Goal: Information Seeking & Learning: Learn about a topic

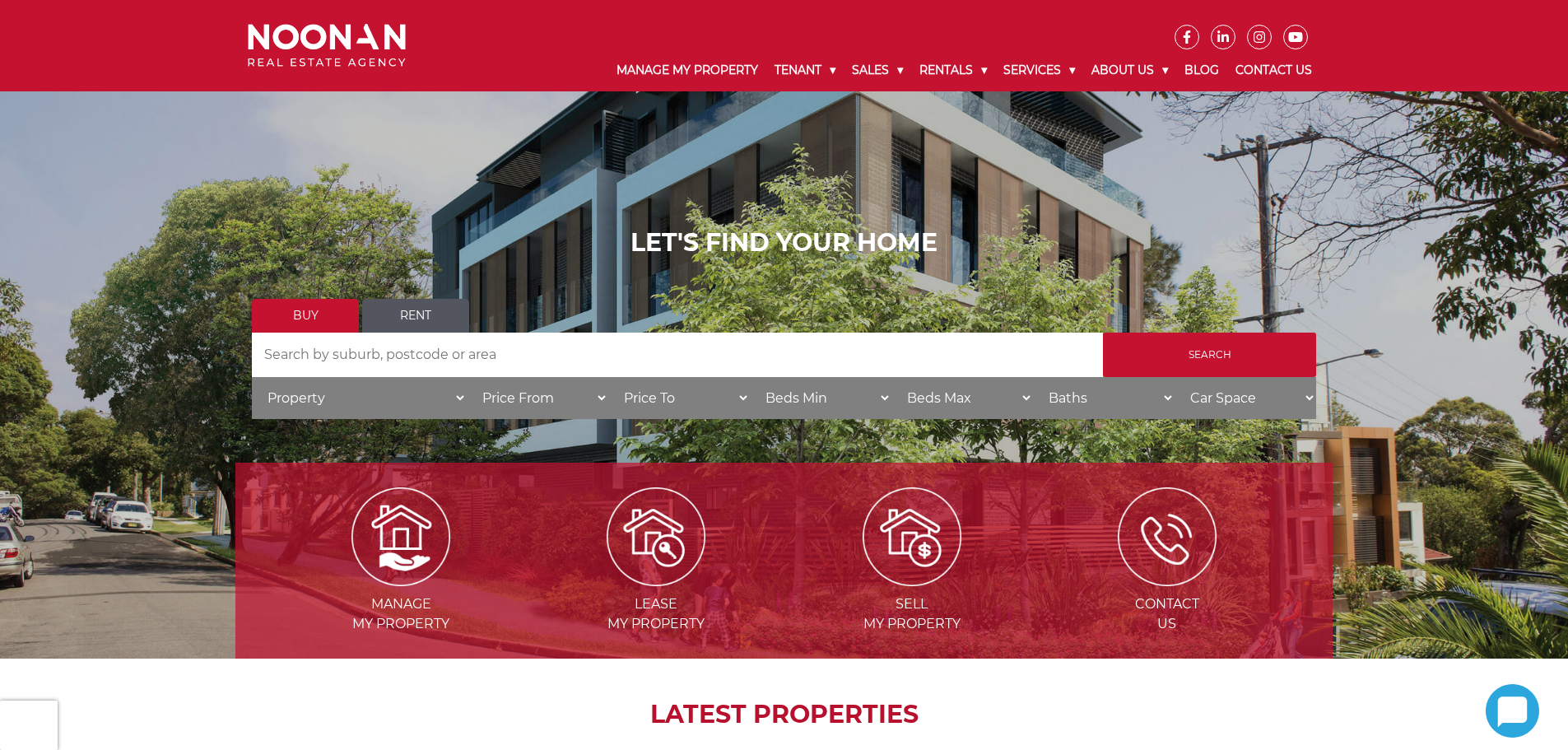
click at [361, 361] on input "Search by Address" at bounding box center [677, 355] width 851 height 45
type input "[PERSON_NAME]"
click at [1103, 332] on input "Search" at bounding box center [1210, 355] width 214 height 45
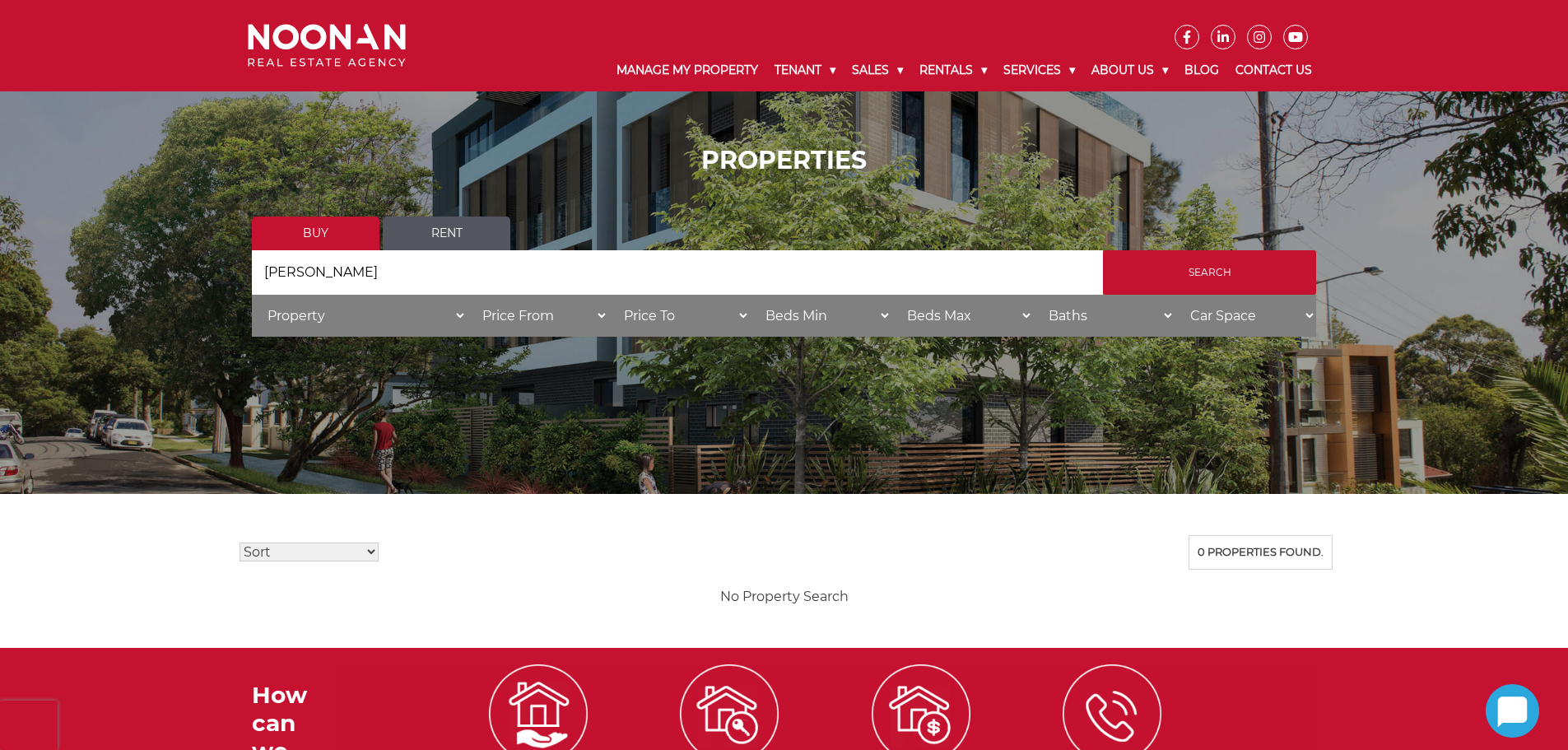
click at [451, 236] on link "Rent" at bounding box center [446, 233] width 127 height 34
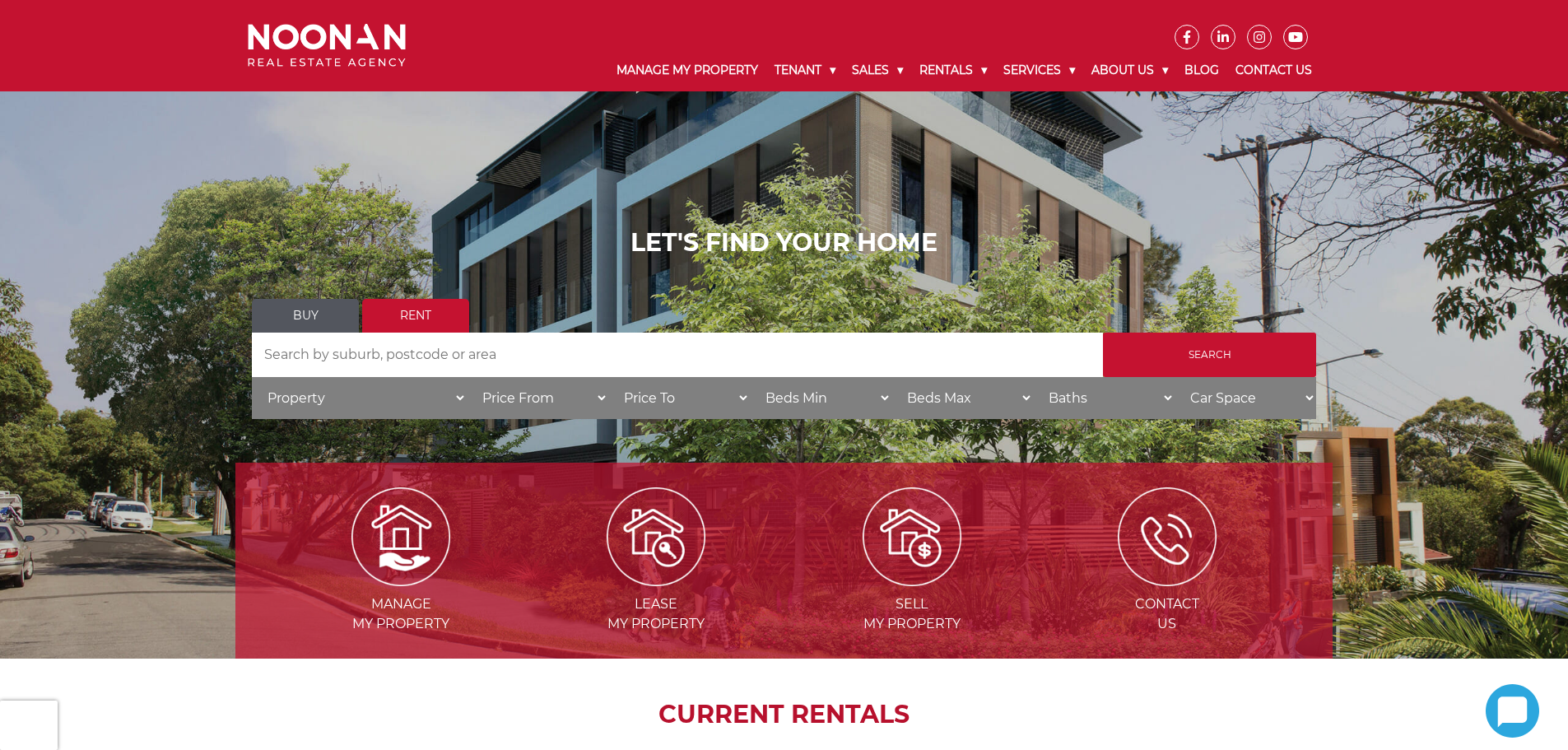
click at [385, 336] on input "Search by Address" at bounding box center [677, 355] width 851 height 45
type input "[PERSON_NAME]"
click at [1202, 353] on input "Search" at bounding box center [1210, 355] width 214 height 45
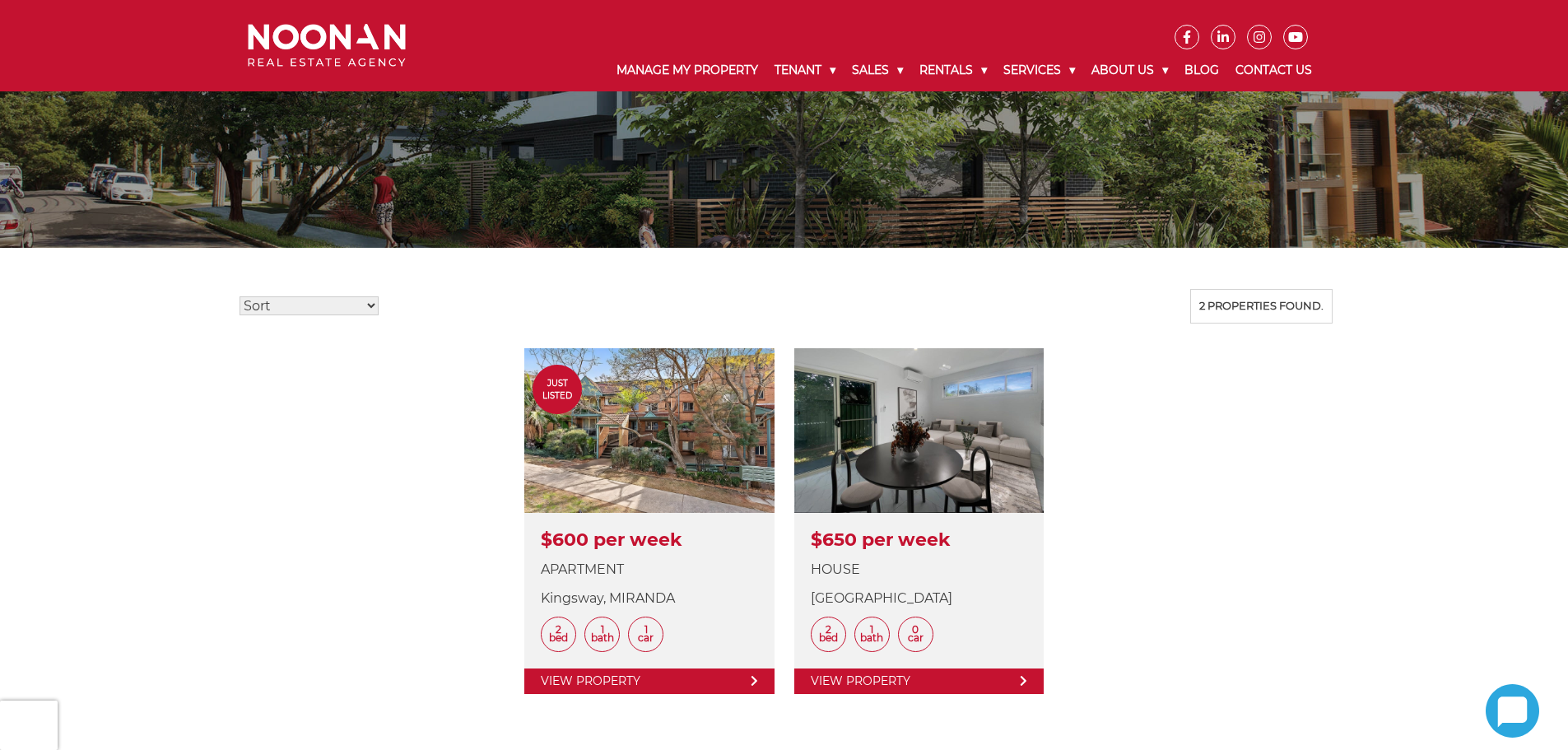
scroll to position [412, 0]
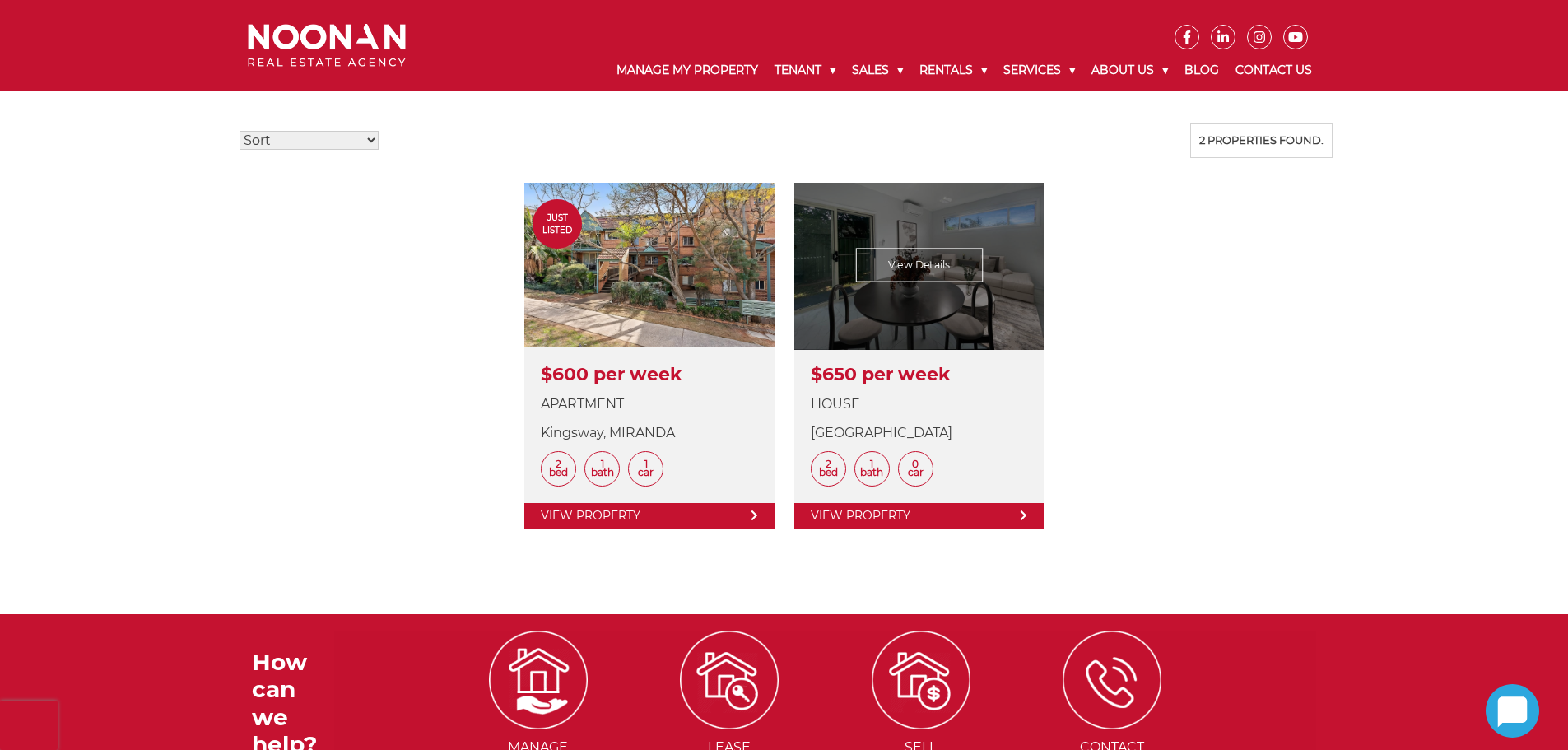
click at [948, 315] on link at bounding box center [918, 356] width 250 height 346
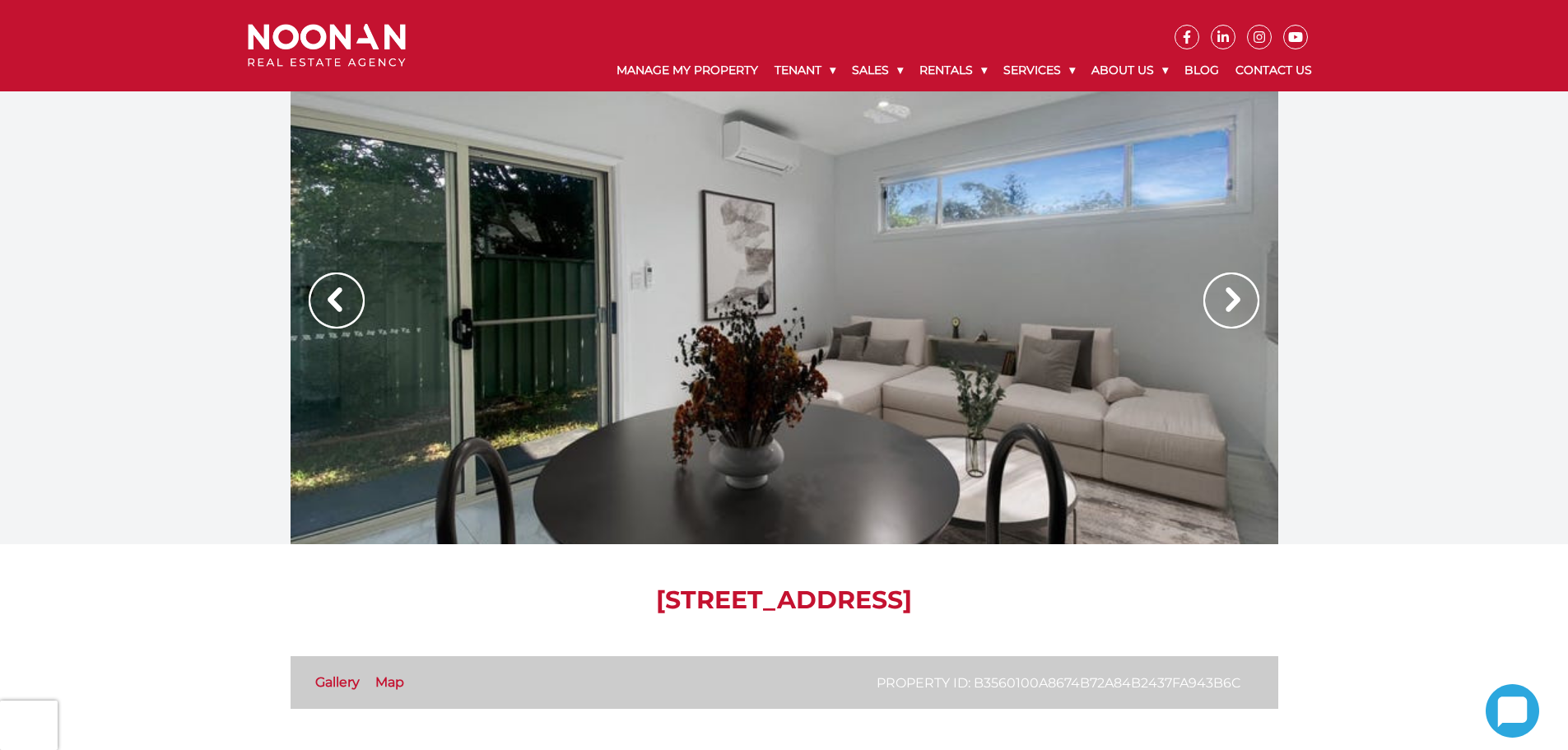
click at [1229, 294] on img at bounding box center [1231, 301] width 56 height 56
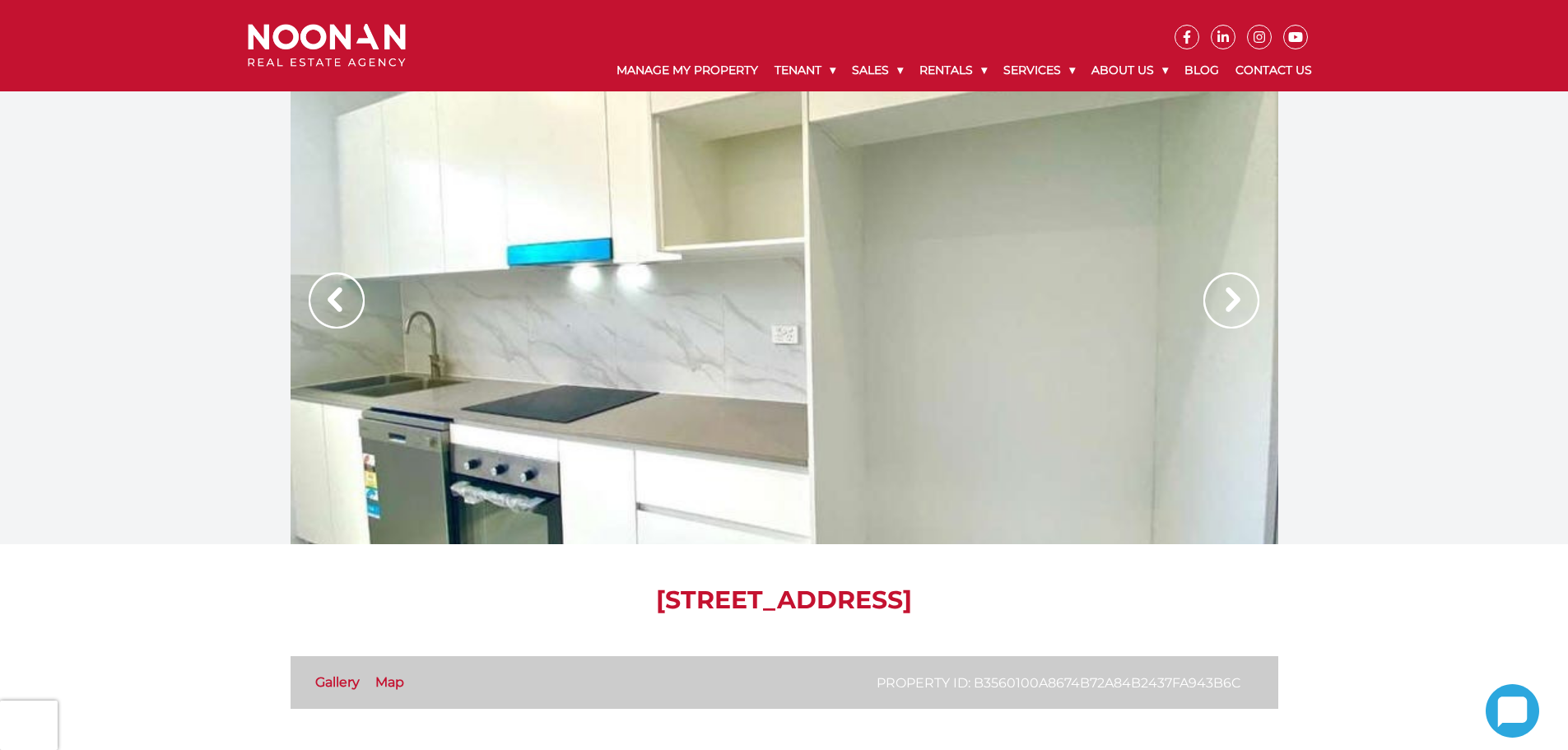
click at [1229, 294] on img at bounding box center [1231, 301] width 56 height 56
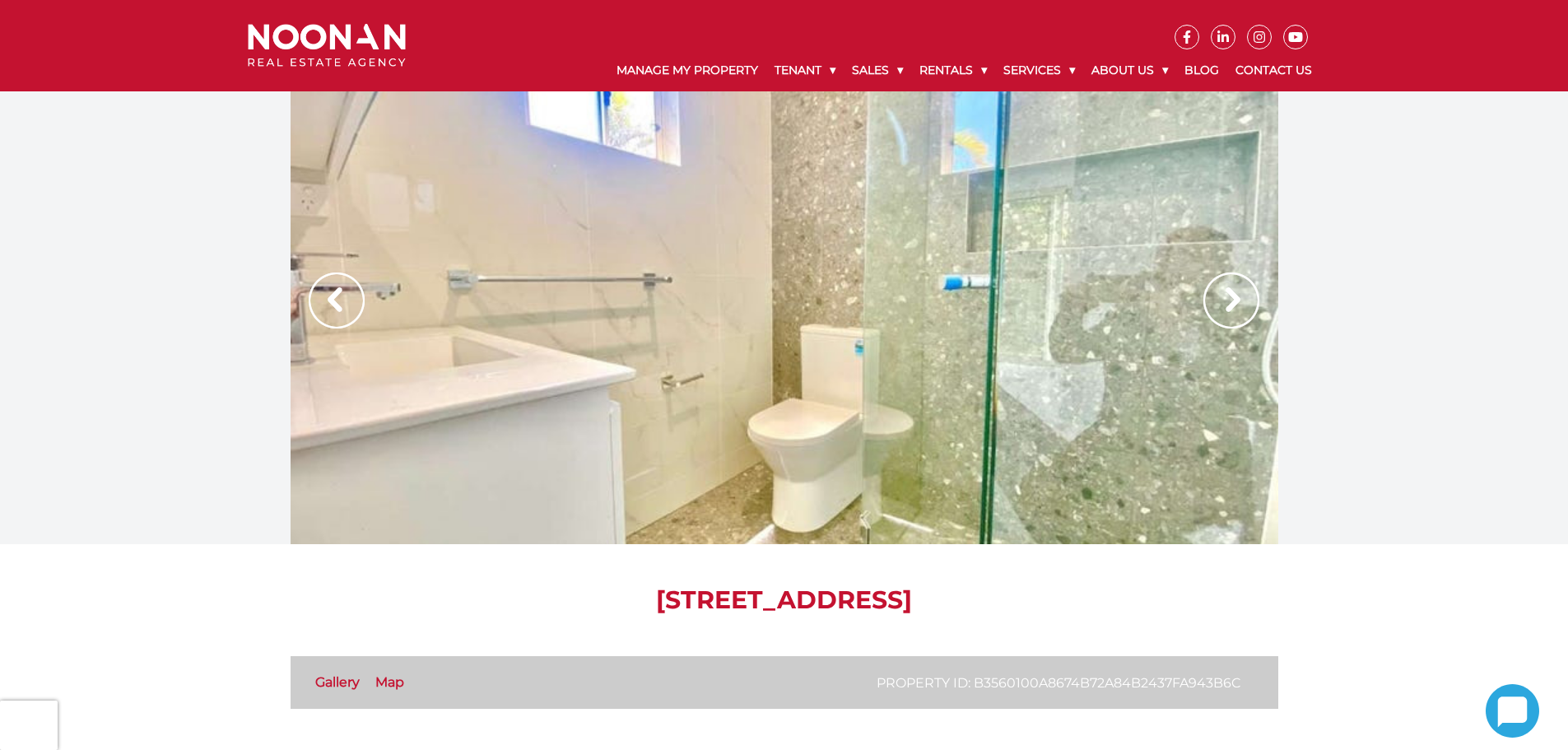
click at [1229, 294] on img at bounding box center [1231, 301] width 56 height 56
click at [344, 311] on img at bounding box center [337, 301] width 56 height 56
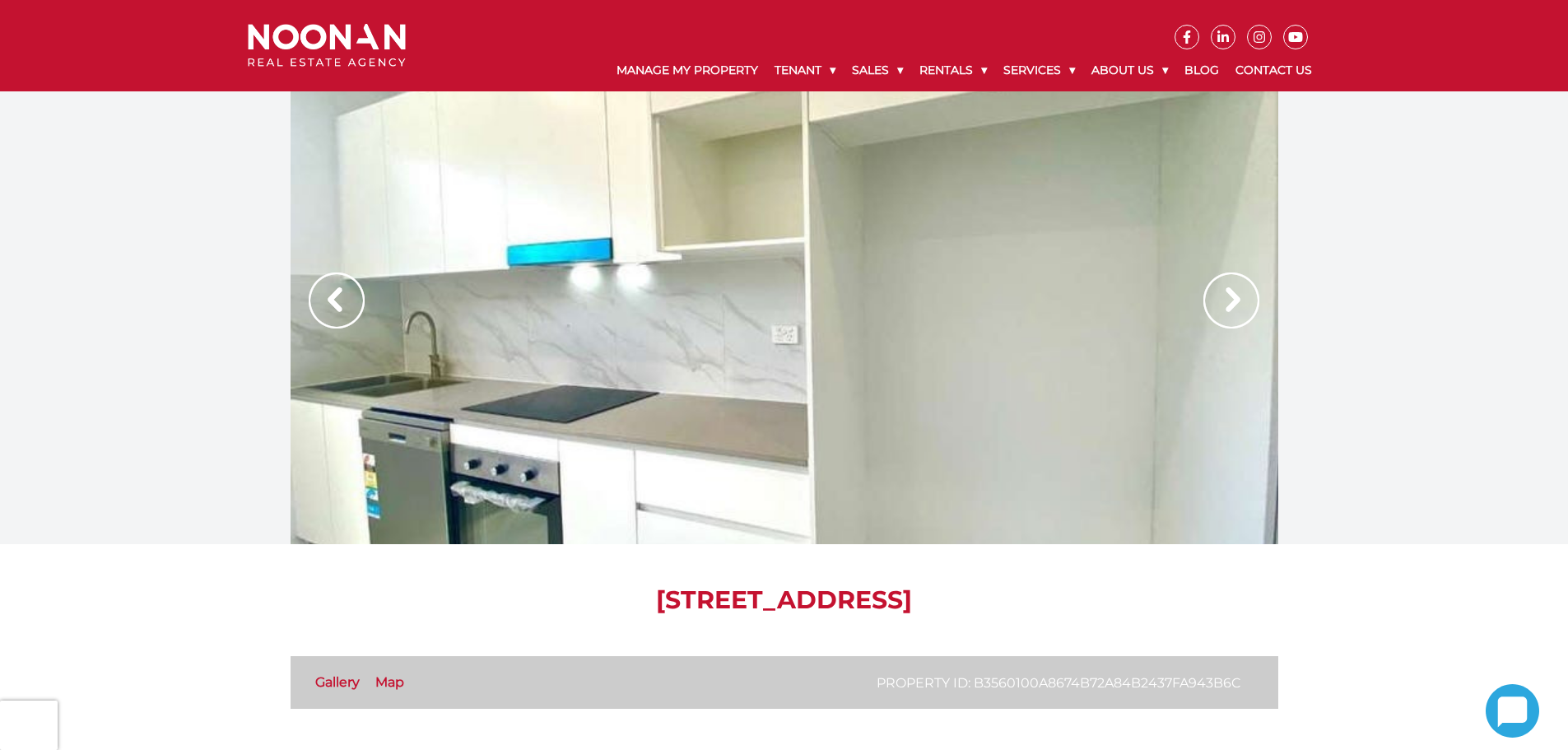
click at [1239, 305] on img at bounding box center [1231, 301] width 56 height 56
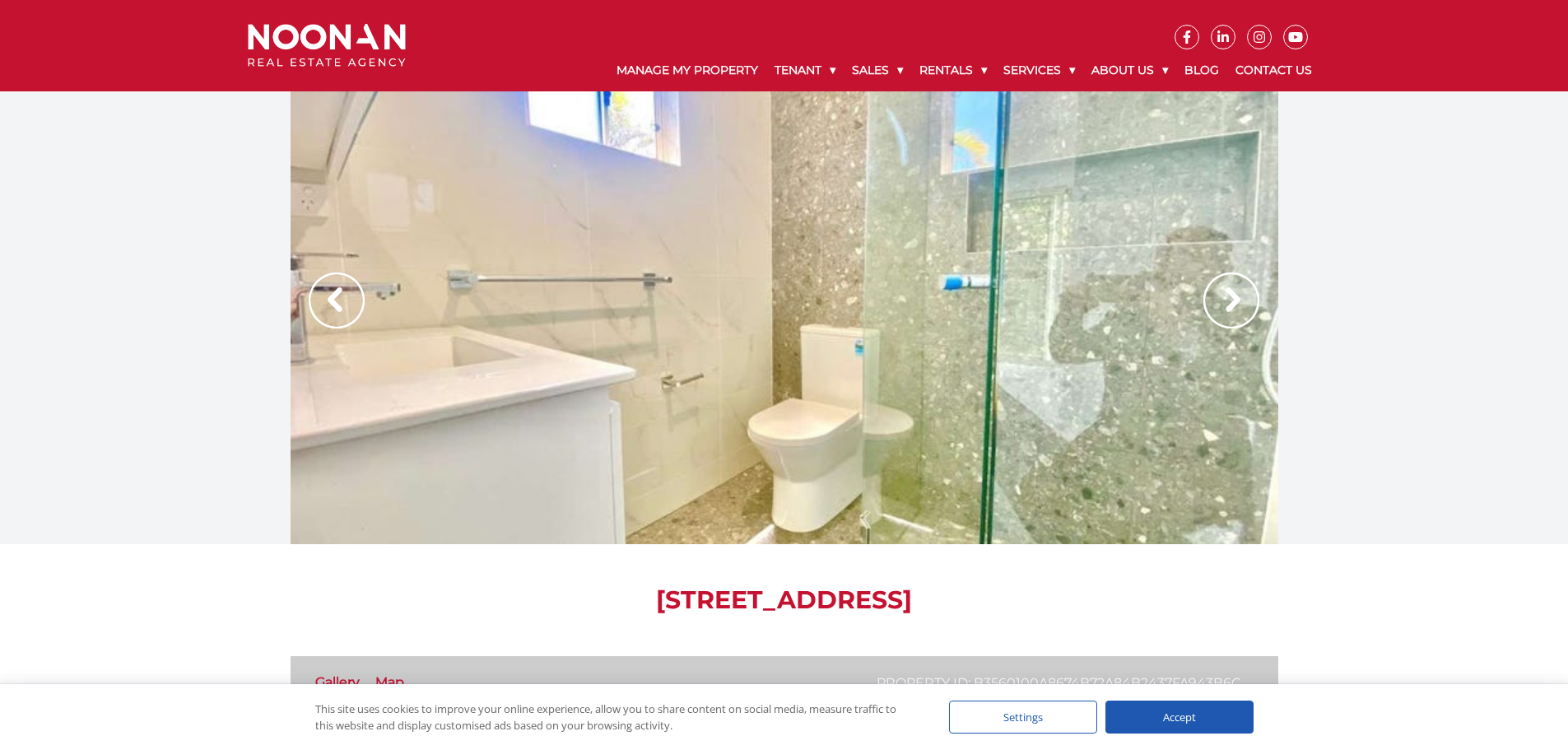
click at [1213, 293] on img at bounding box center [1231, 301] width 56 height 56
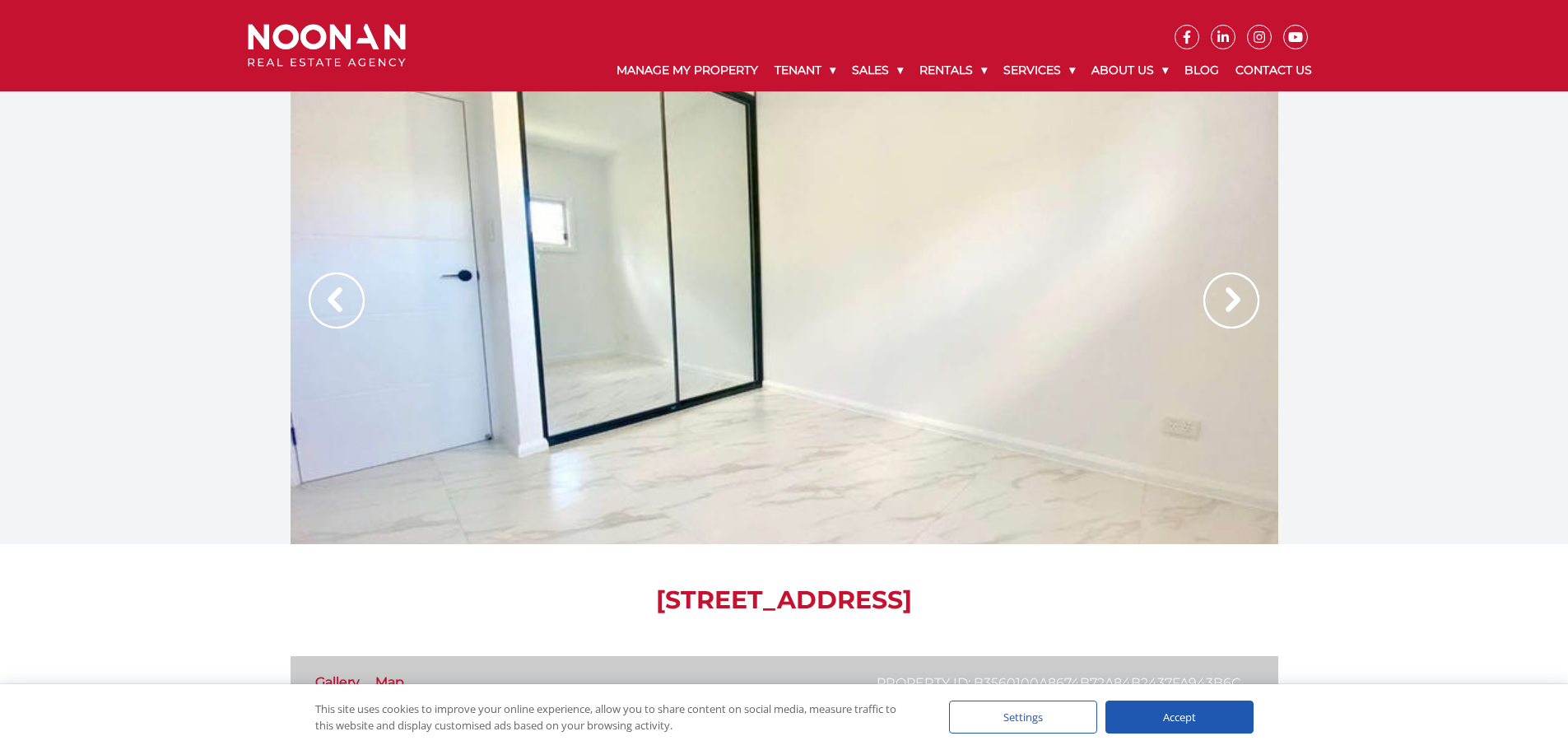
click at [337, 294] on img at bounding box center [337, 301] width 56 height 56
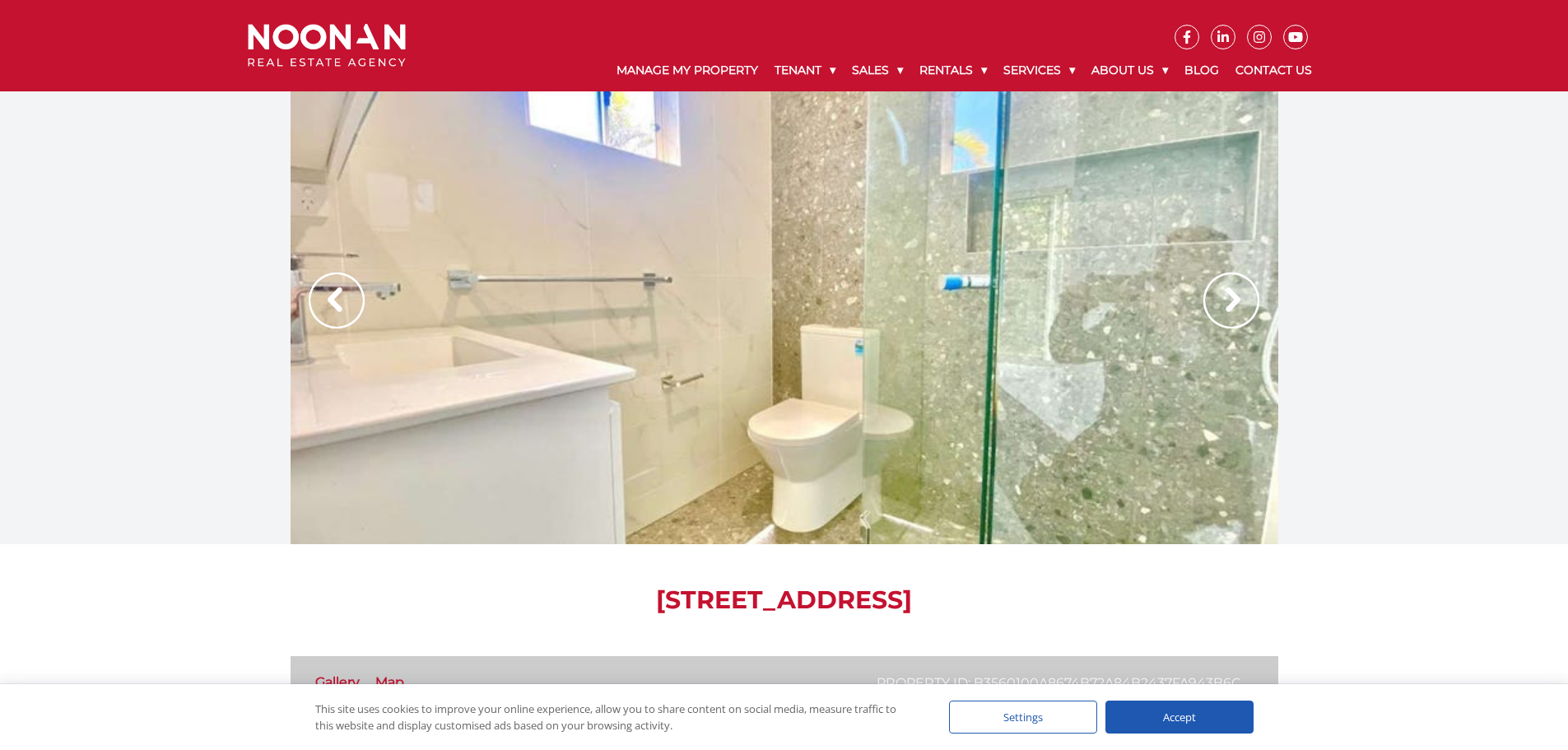
click at [1241, 299] on img at bounding box center [1231, 301] width 56 height 56
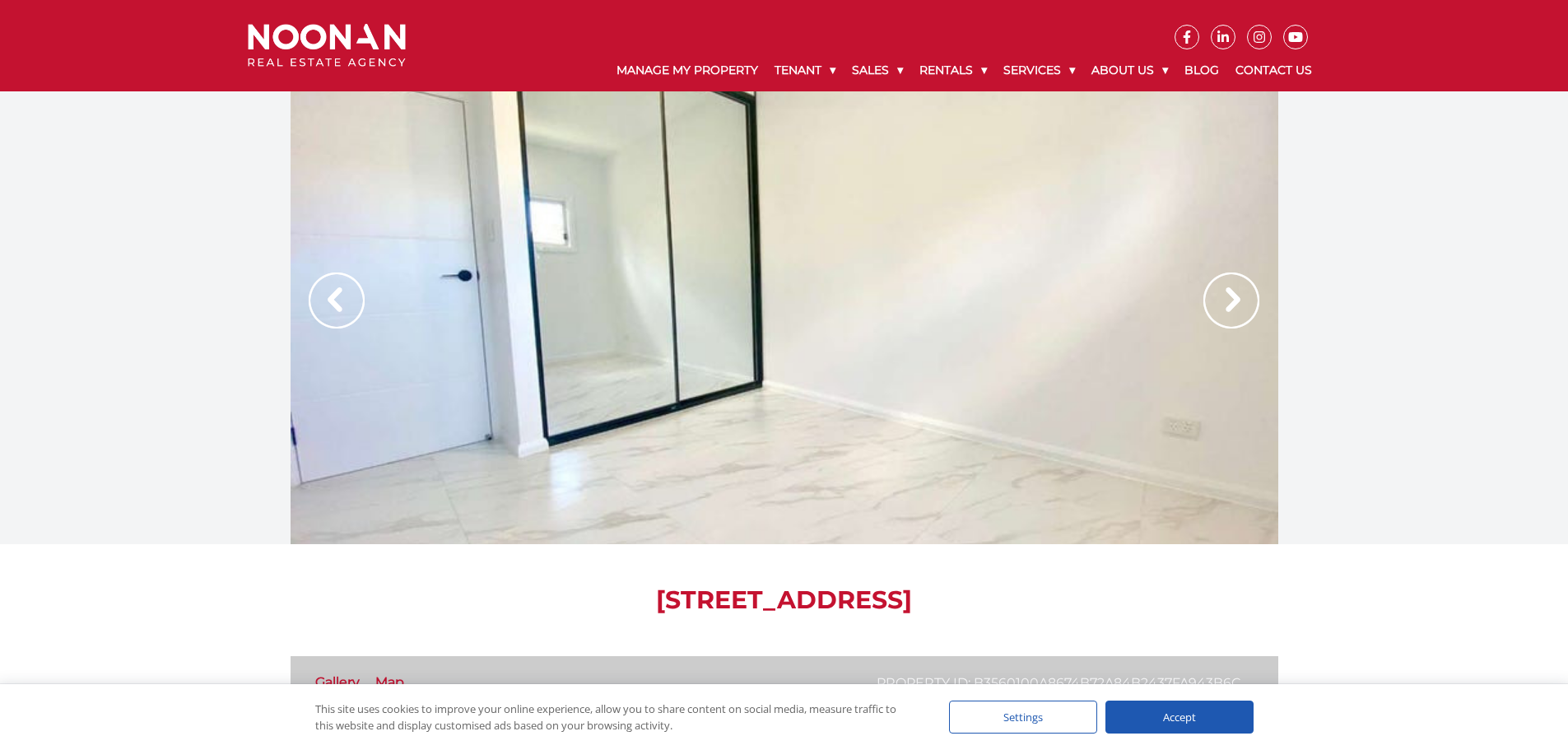
click at [1241, 299] on img at bounding box center [1231, 301] width 56 height 56
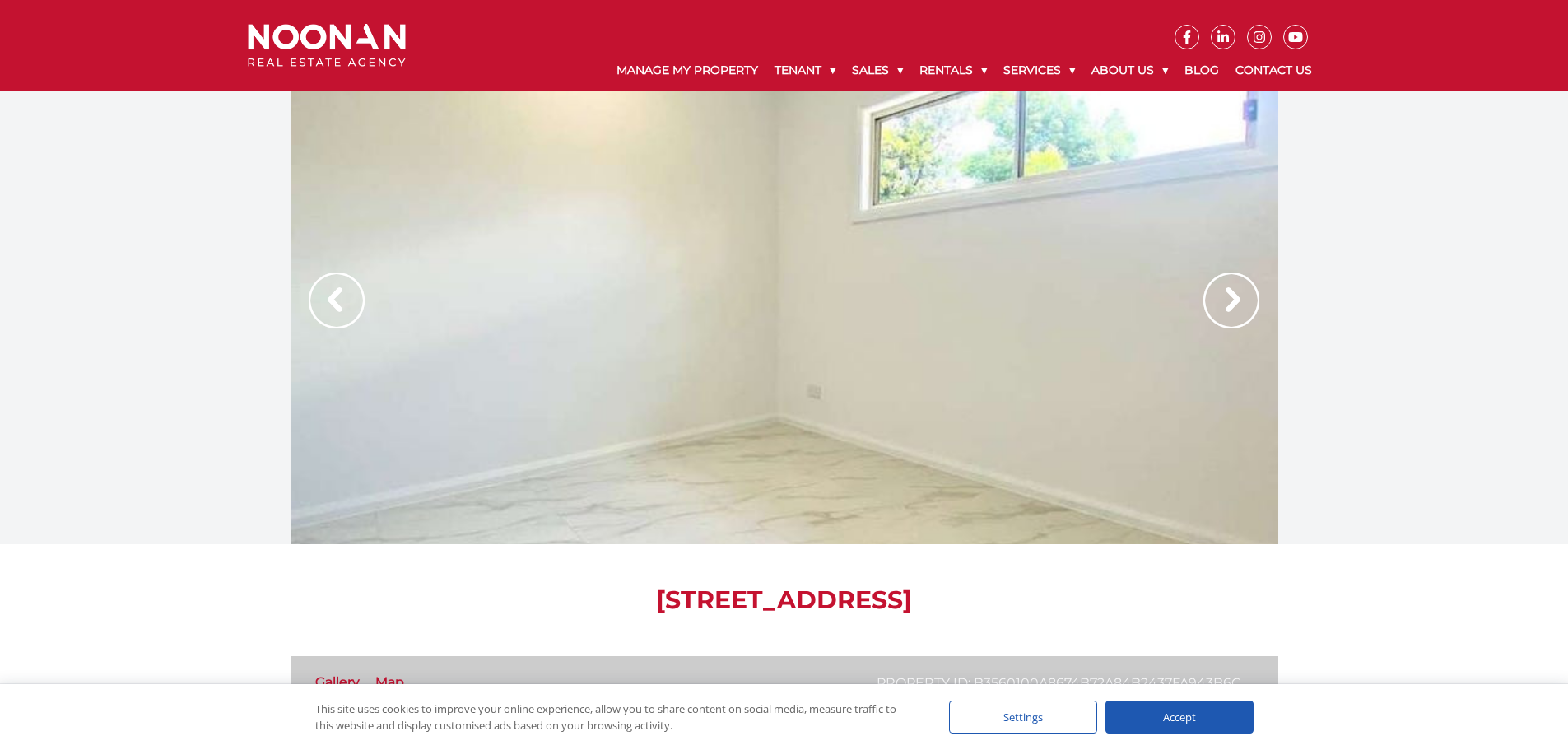
click at [1241, 299] on img at bounding box center [1231, 301] width 56 height 56
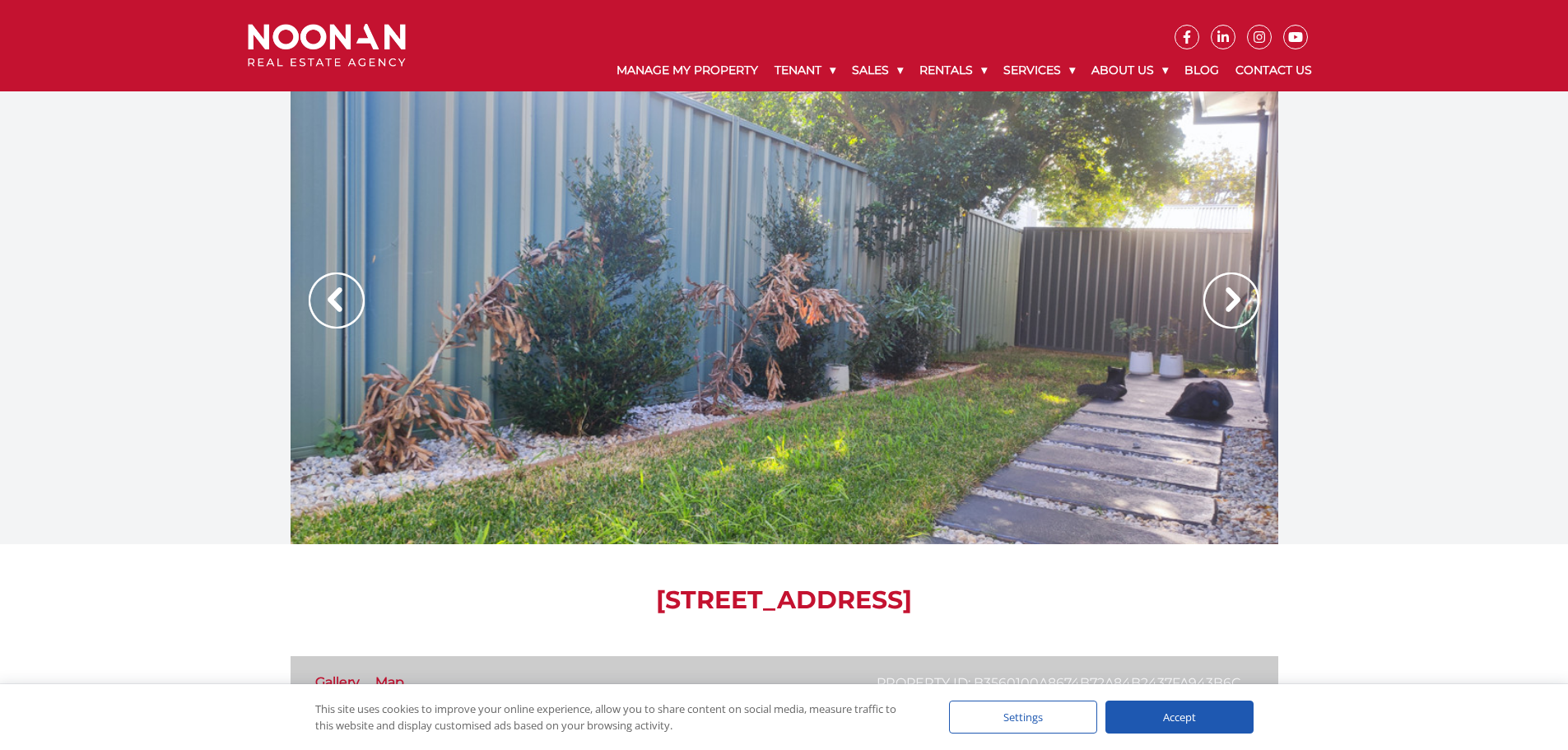
click at [1241, 299] on img at bounding box center [1231, 301] width 56 height 56
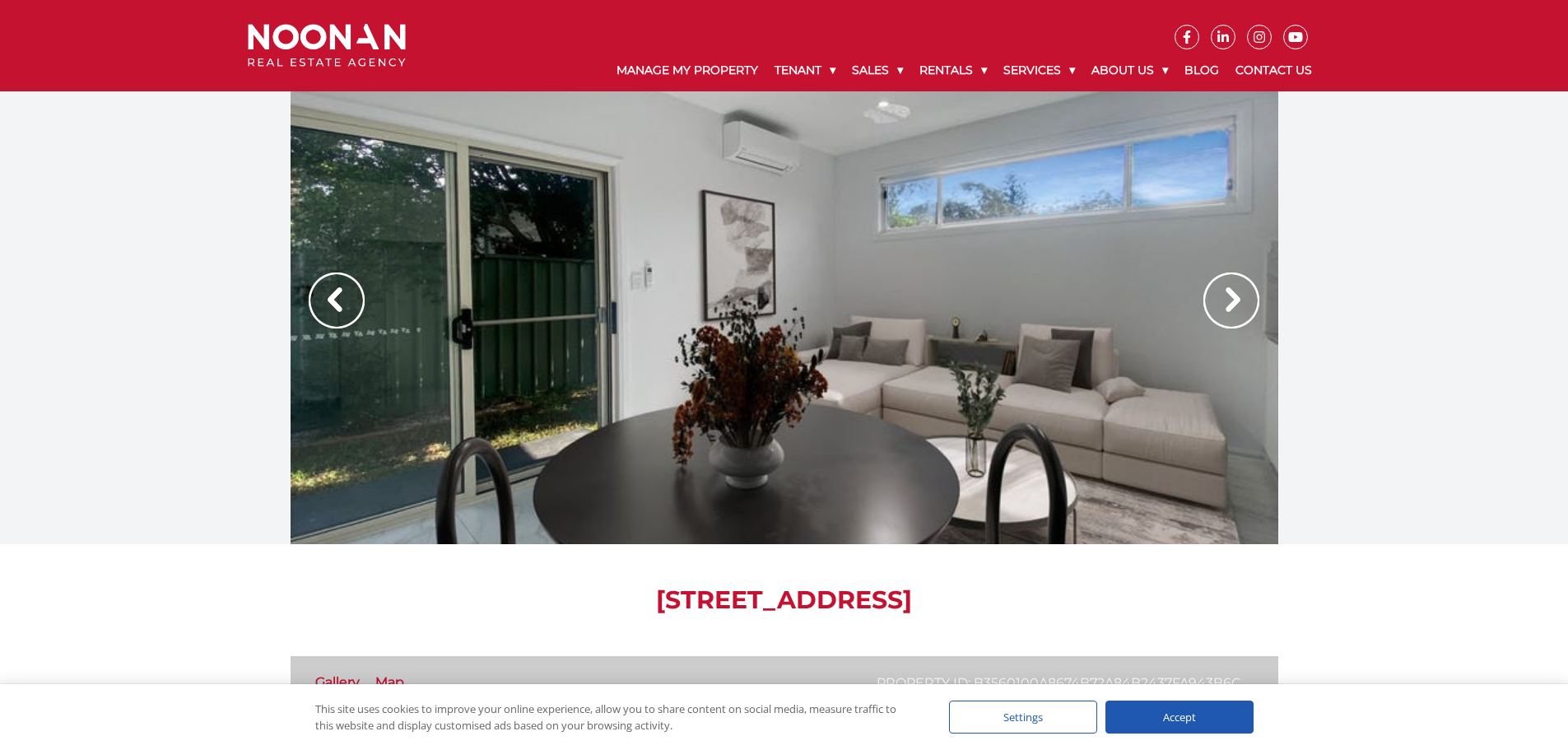
click at [1241, 299] on img at bounding box center [1231, 301] width 56 height 56
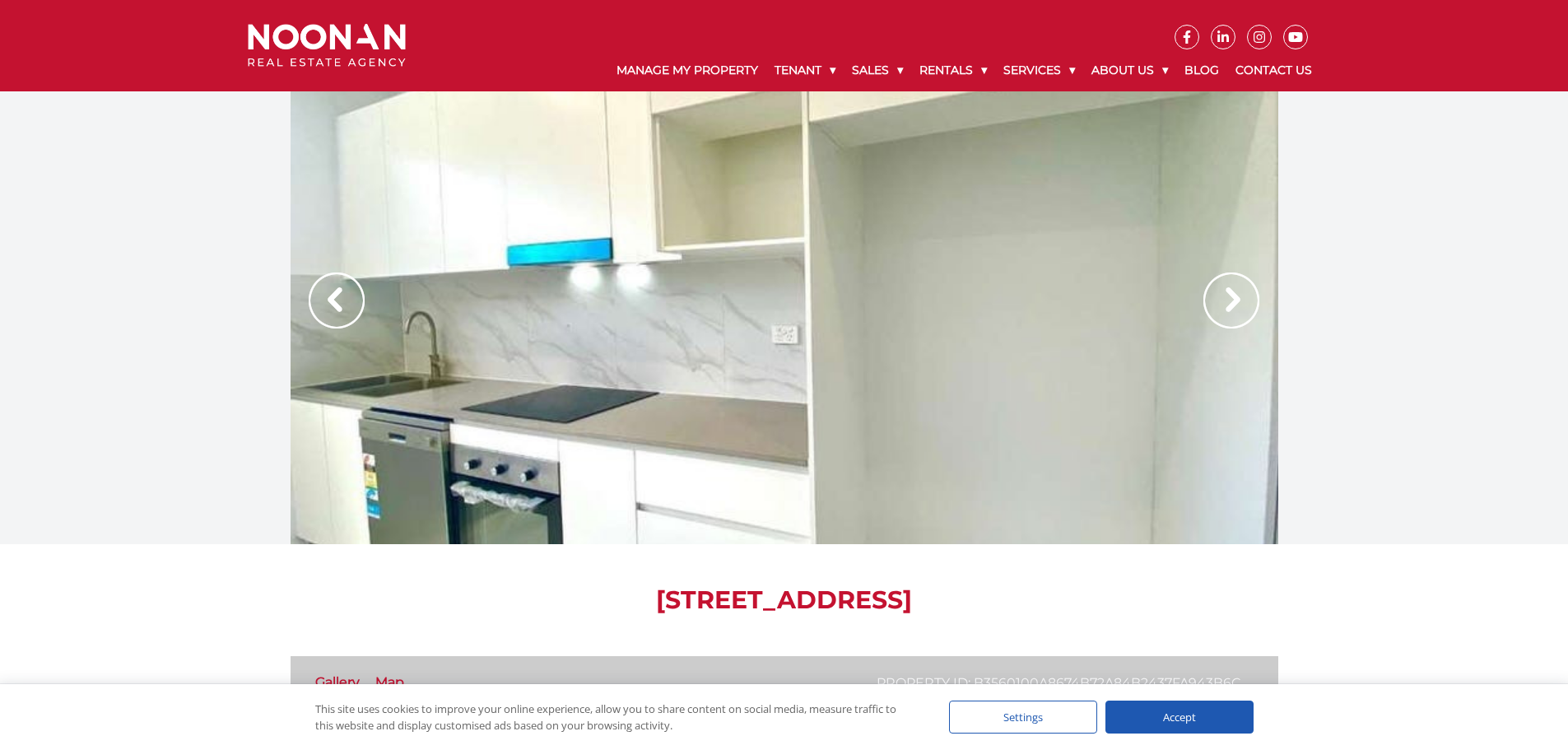
click at [1241, 299] on img at bounding box center [1231, 301] width 56 height 56
